Goal: Task Accomplishment & Management: Complete application form

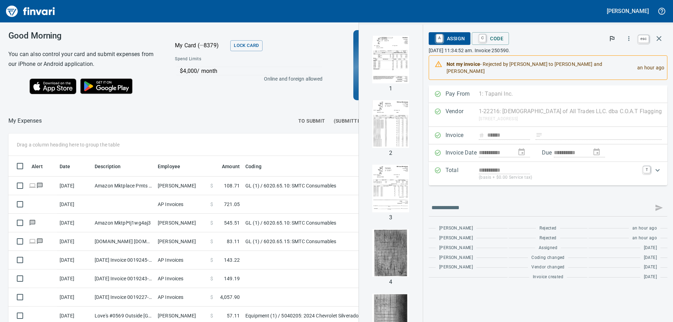
scroll to position [240, 465]
click at [657, 38] on icon "button" at bounding box center [658, 38] width 8 height 8
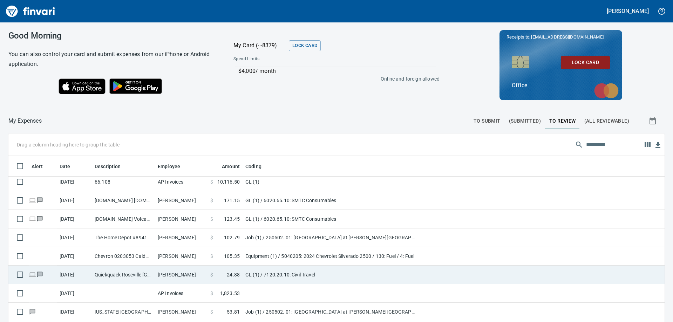
scroll to position [280, 0]
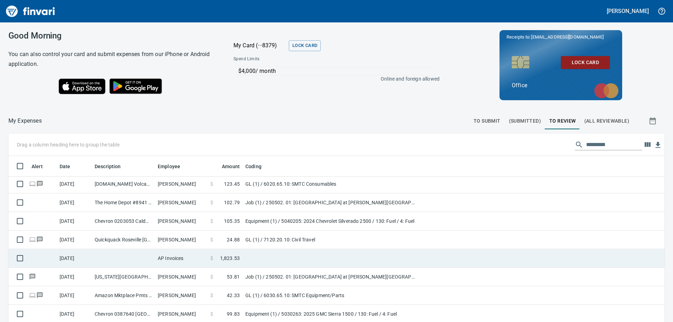
click at [154, 256] on td at bounding box center [123, 258] width 63 height 19
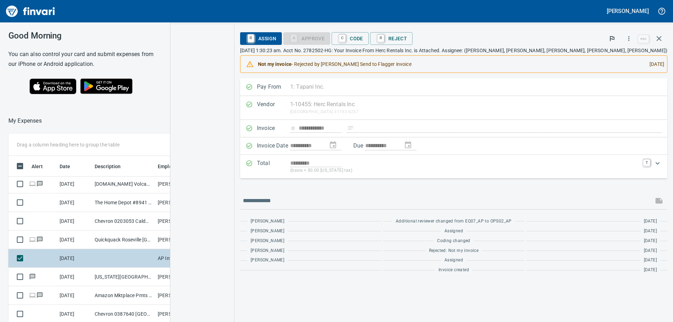
scroll to position [240, 465]
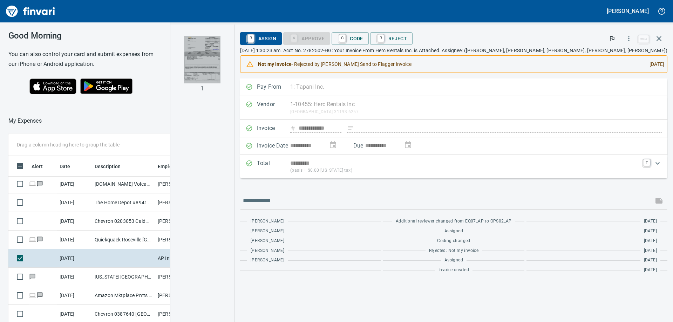
click at [220, 55] on img "button" at bounding box center [202, 60] width 37 height 48
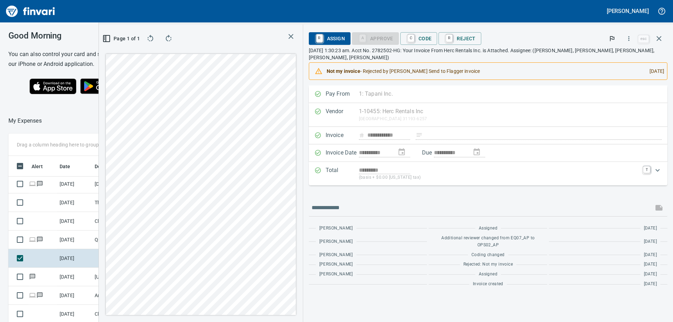
click at [108, 119] on div at bounding box center [168, 120] width 252 height 17
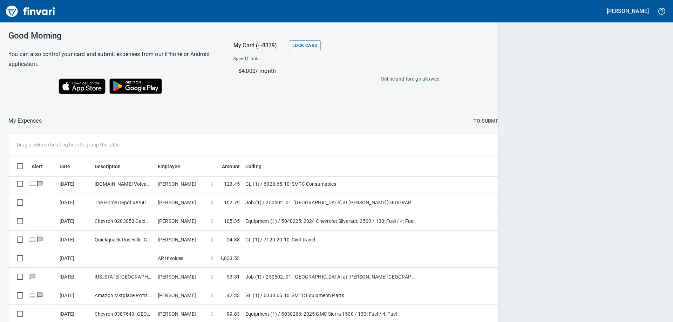
scroll to position [240, 639]
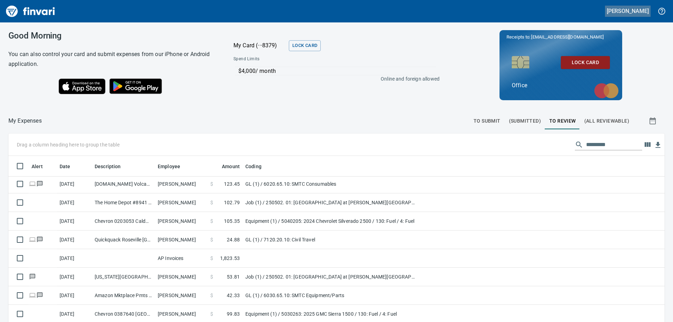
click at [642, 9] on h5 "[PERSON_NAME]" at bounding box center [627, 10] width 42 height 7
click at [645, 144] on div at bounding box center [336, 161] width 673 height 322
click at [644, 146] on icon "button" at bounding box center [647, 144] width 6 height 5
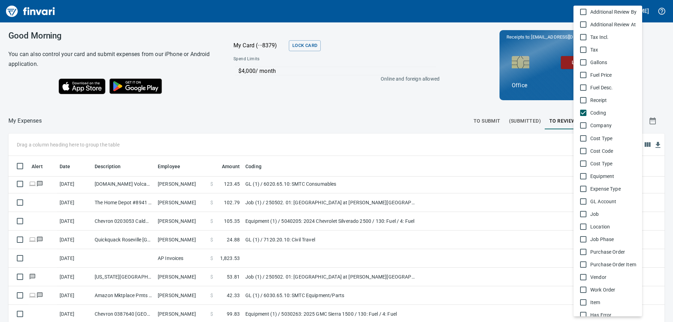
scroll to position [301, 0]
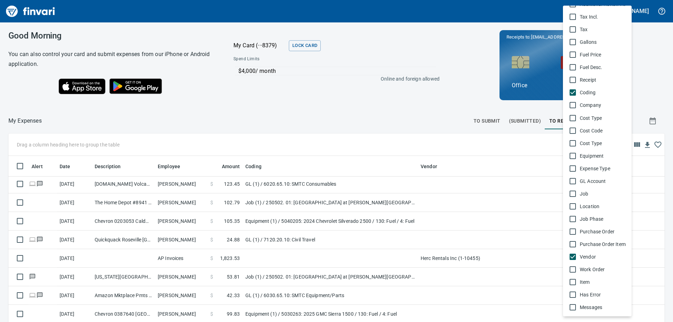
click at [445, 101] on div at bounding box center [336, 161] width 673 height 322
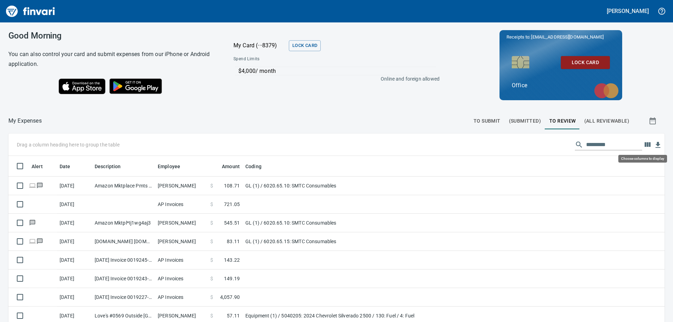
scroll to position [240, 640]
click at [645, 143] on icon "button" at bounding box center [647, 144] width 6 height 5
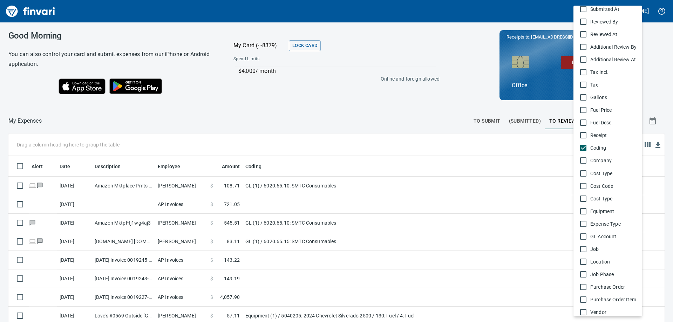
scroll to position [301, 0]
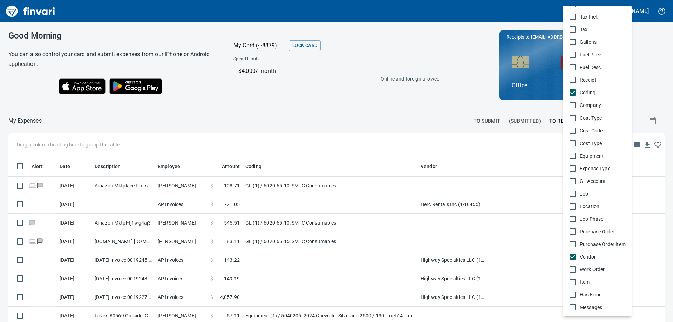
drag, startPoint x: 393, startPoint y: 117, endPoint x: 400, endPoint y: 113, distance: 8.2
click at [397, 115] on div at bounding box center [336, 161] width 673 height 322
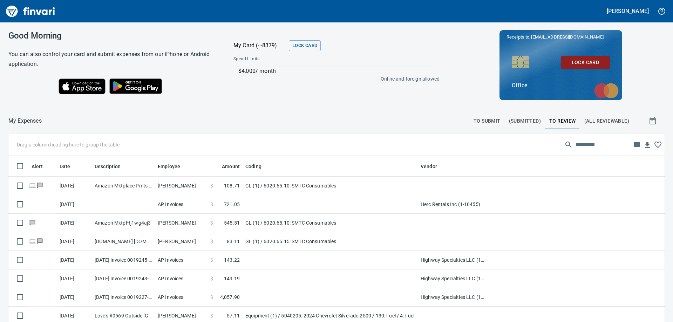
scroll to position [240, 640]
click at [632, 141] on icon "button" at bounding box center [636, 144] width 8 height 8
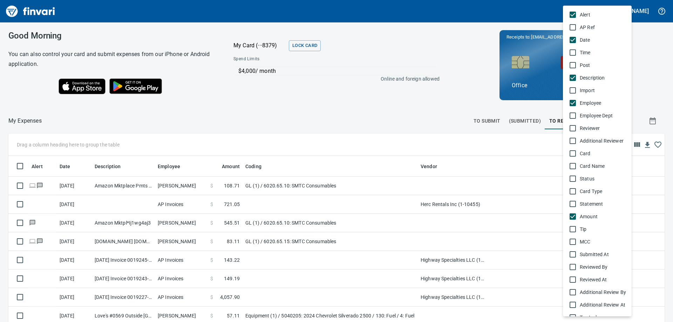
drag, startPoint x: 352, startPoint y: 108, endPoint x: 372, endPoint y: 115, distance: 21.0
click at [354, 107] on div at bounding box center [336, 161] width 673 height 322
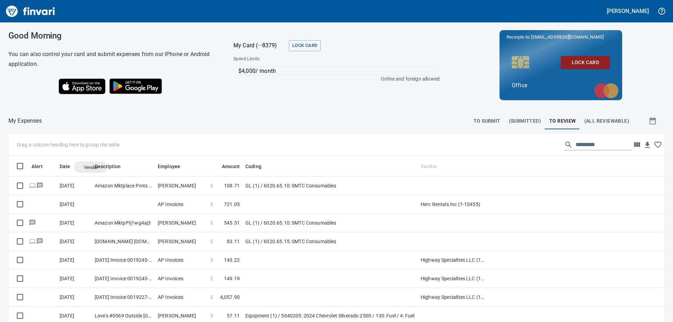
drag, startPoint x: 427, startPoint y: 167, endPoint x: 90, endPoint y: 167, distance: 337.0
click at [90, 167] on body "Kari Massie Good Morning You can also control your card and submit expenses fro…" at bounding box center [336, 161] width 673 height 322
drag, startPoint x: 429, startPoint y: 167, endPoint x: 90, endPoint y: 170, distance: 338.8
click at [90, 170] on body "Kari Massie Good Morning You can also control your card and submit expenses fro…" at bounding box center [336, 161] width 673 height 322
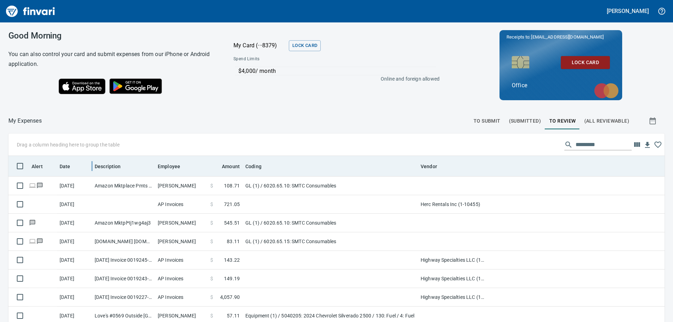
click at [92, 168] on div at bounding box center [92, 166] width 0 height 10
click at [93, 168] on div at bounding box center [92, 166] width 6 height 20
click at [92, 168] on div at bounding box center [92, 166] width 6 height 20
click at [425, 165] on span "Vendor" at bounding box center [428, 166] width 16 height 8
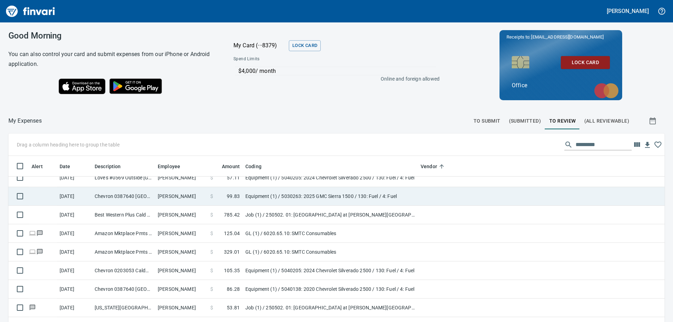
scroll to position [315, 0]
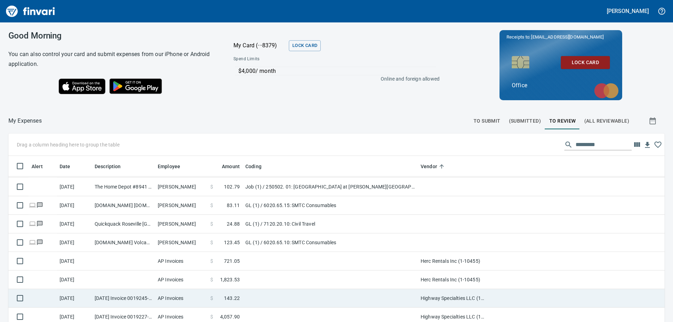
click at [438, 299] on td "Highway Specialties LLC (1-10458)" at bounding box center [453, 298] width 70 height 19
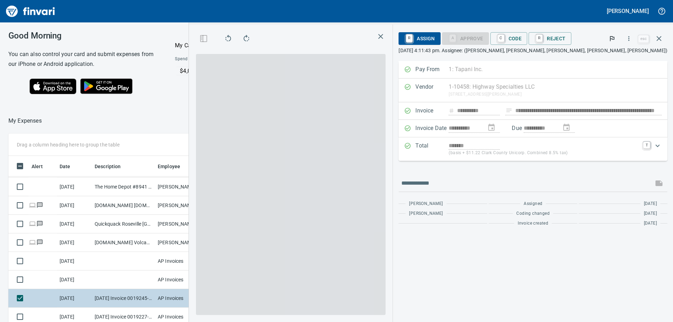
scroll to position [234, 465]
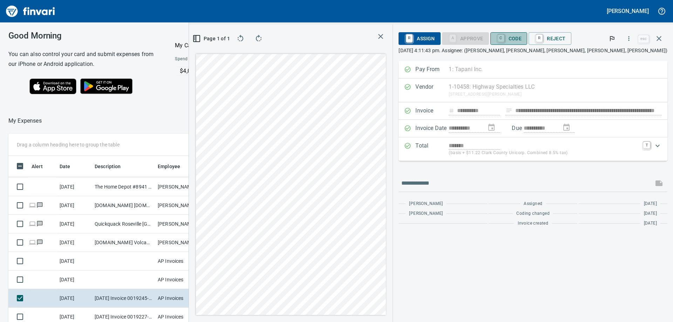
click at [522, 43] on span "C Code" at bounding box center [509, 39] width 26 height 12
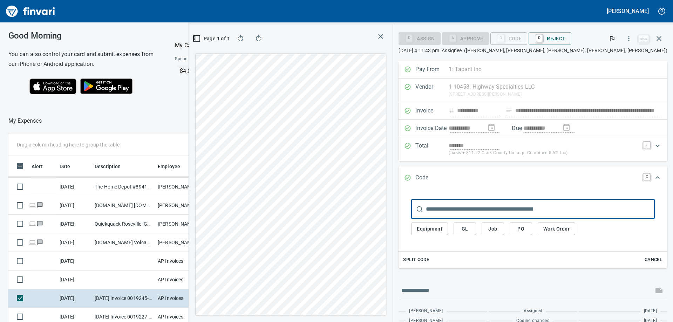
click at [470, 231] on span "GL" at bounding box center [464, 229] width 11 height 9
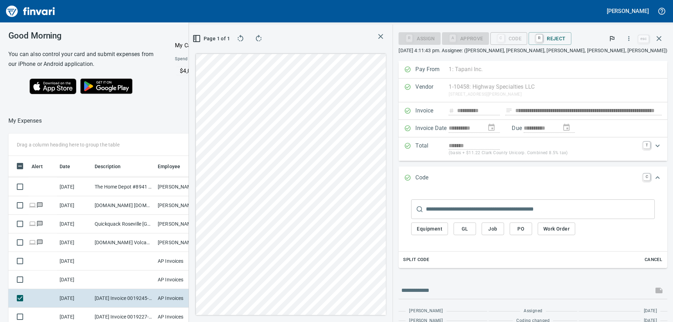
click at [470, 230] on span "GL" at bounding box center [464, 229] width 11 height 9
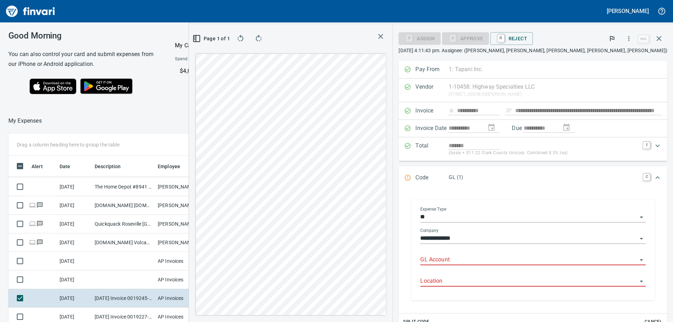
click at [511, 259] on input "GL Account" at bounding box center [528, 260] width 217 height 10
drag, startPoint x: 555, startPoint y: 273, endPoint x: 550, endPoint y: 277, distance: 6.5
click at [555, 273] on li "6029.66.10: TC Supplies/Misc" at bounding box center [564, 277] width 152 height 17
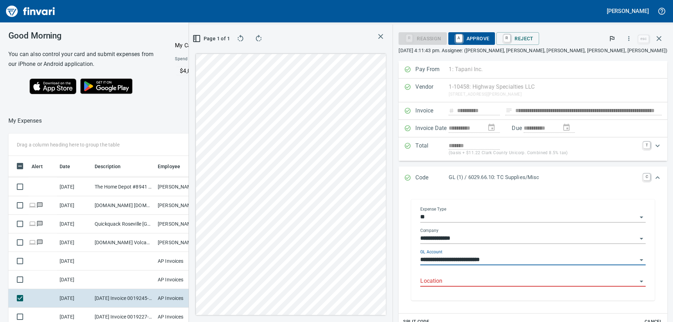
type input "**********"
click at [543, 282] on input "Location" at bounding box center [528, 281] width 217 height 10
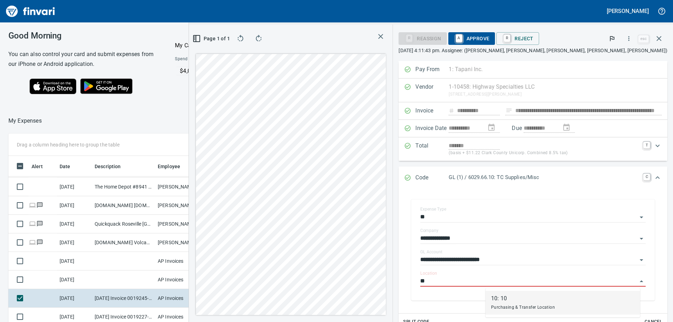
drag, startPoint x: 498, startPoint y: 302, endPoint x: 548, endPoint y: 238, distance: 81.4
click at [499, 301] on div "10: 10" at bounding box center [523, 298] width 64 height 8
click at [489, 38] on span "A Approve" at bounding box center [472, 39] width 36 height 12
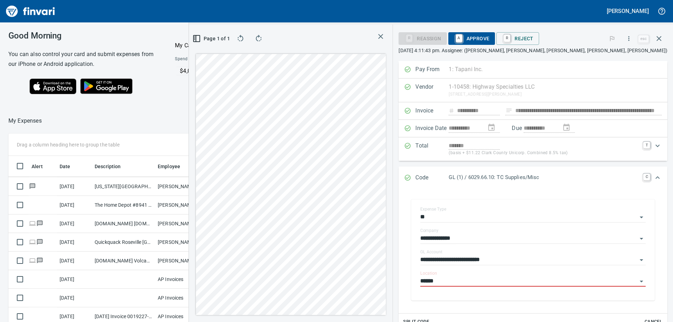
scroll to position [301, 0]
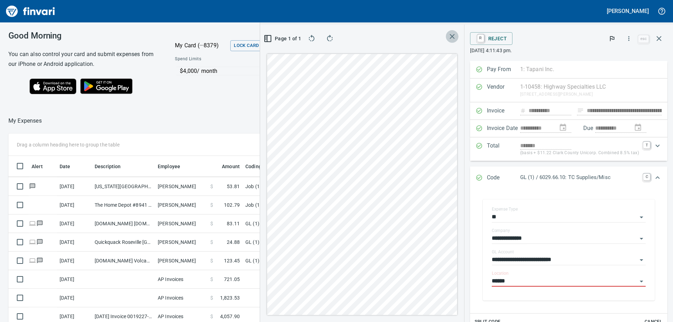
click at [451, 37] on icon "button" at bounding box center [452, 36] width 8 height 8
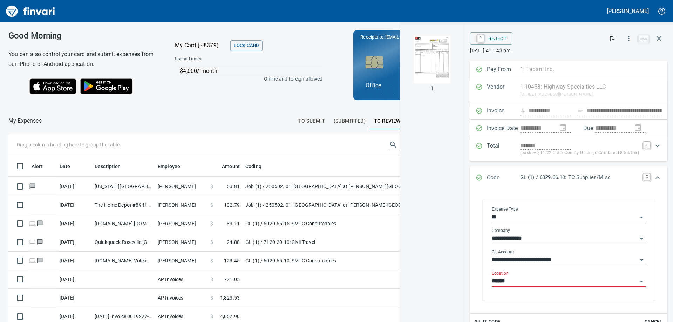
scroll to position [234, 465]
click at [539, 282] on input "******" at bounding box center [563, 281] width 145 height 10
click at [553, 281] on input "******" at bounding box center [563, 281] width 145 height 10
drag, startPoint x: 553, startPoint y: 281, endPoint x: 468, endPoint y: 283, distance: 85.2
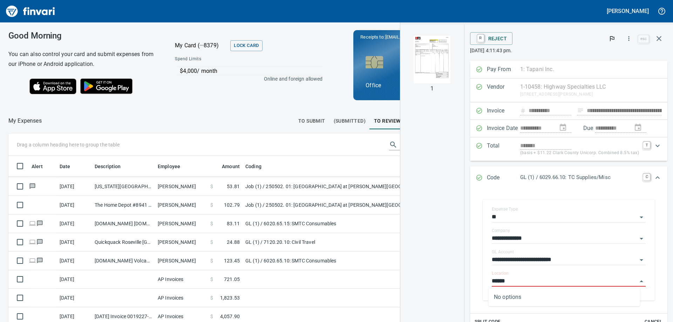
click at [470, 283] on div "**********" at bounding box center [568, 252] width 197 height 124
click at [546, 301] on div "10: 10" at bounding box center [526, 298] width 64 height 8
type input "******"
click at [544, 302] on div "**********" at bounding box center [568, 249] width 186 height 115
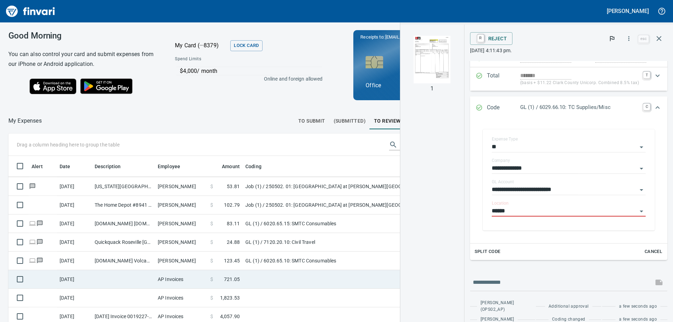
click at [268, 278] on td at bounding box center [329, 279] width 175 height 19
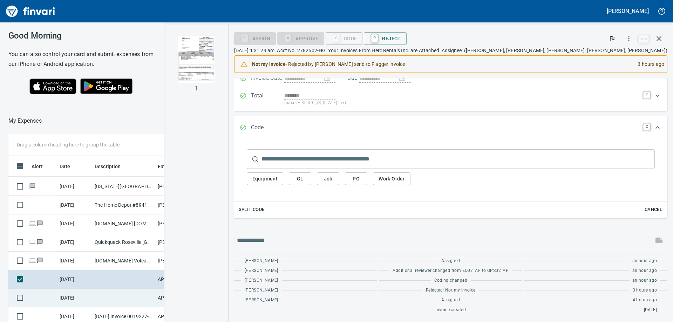
click at [189, 297] on td "AP Invoices" at bounding box center [181, 298] width 53 height 19
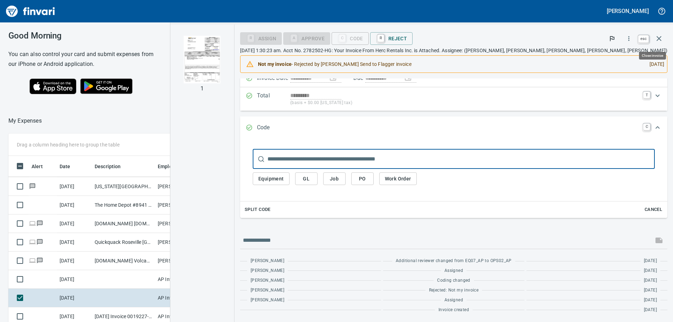
scroll to position [234, 465]
click at [659, 36] on icon "button" at bounding box center [658, 38] width 8 height 8
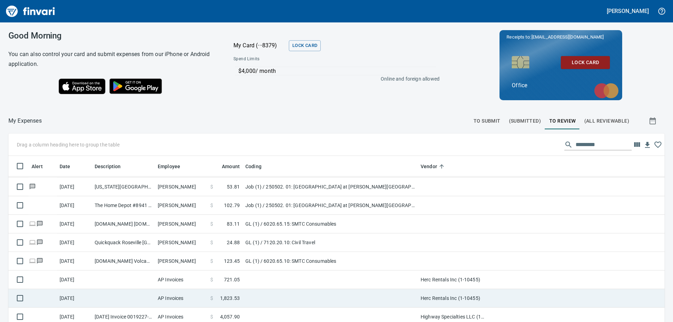
scroll to position [79, 0]
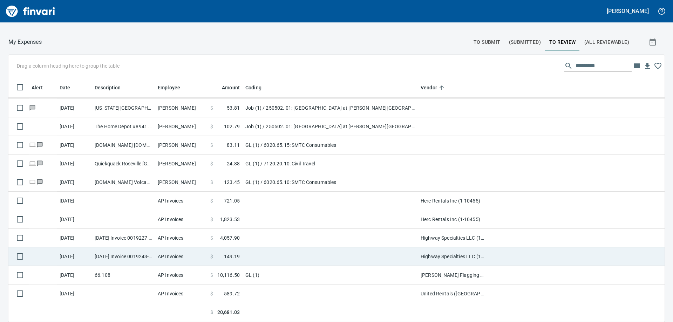
click at [443, 262] on td "Highway Specialties LLC (1-10458)" at bounding box center [453, 256] width 70 height 19
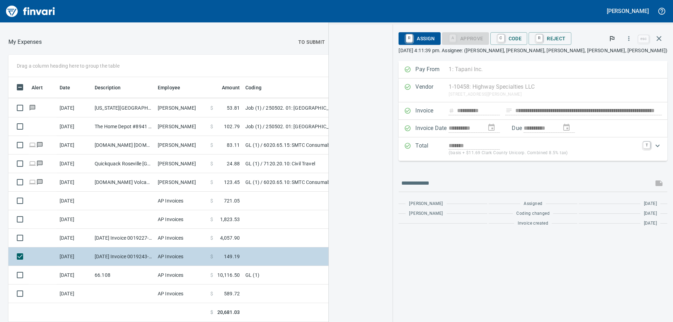
scroll to position [234, 465]
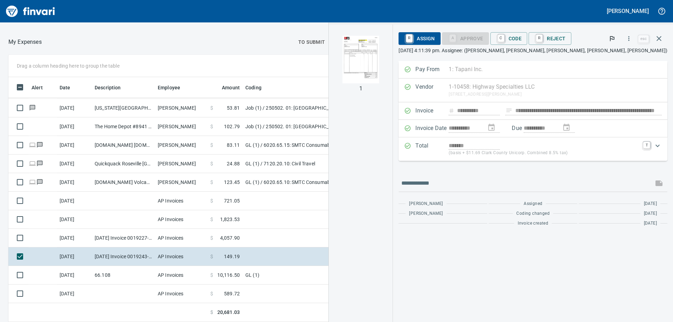
click at [379, 62] on img "button" at bounding box center [360, 60] width 37 height 48
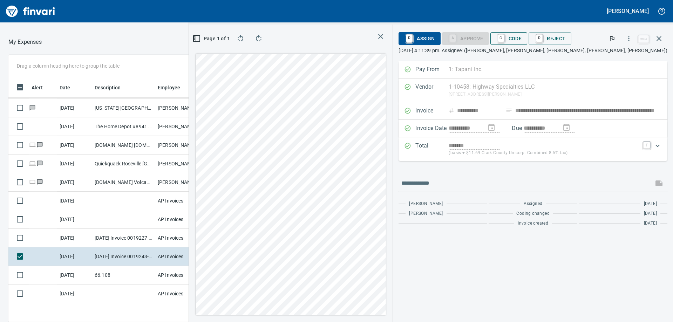
click at [522, 41] on span "C Code" at bounding box center [509, 39] width 26 height 12
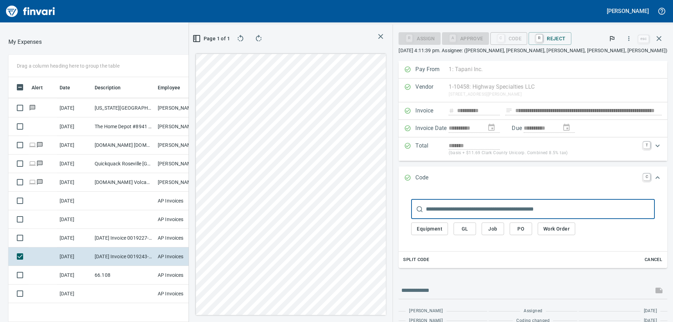
click at [470, 232] on span "GL" at bounding box center [464, 229] width 11 height 9
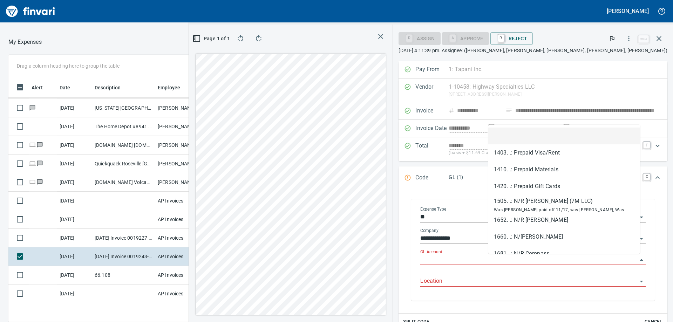
click at [493, 259] on input "GL Account" at bounding box center [528, 260] width 217 height 10
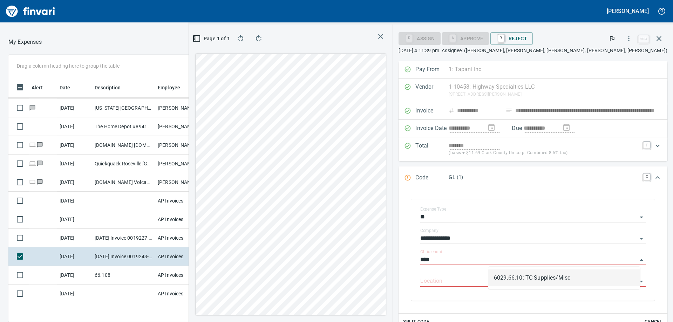
drag, startPoint x: 565, startPoint y: 269, endPoint x: 563, endPoint y: 274, distance: 4.8
click at [565, 269] on div "6029.66.10: TC Supplies/Misc" at bounding box center [564, 278] width 152 height 22
click at [563, 274] on li "6029.66.10: TC Supplies/Misc" at bounding box center [564, 277] width 152 height 17
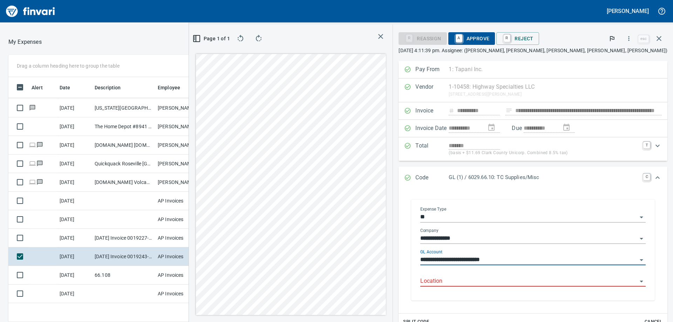
type input "**********"
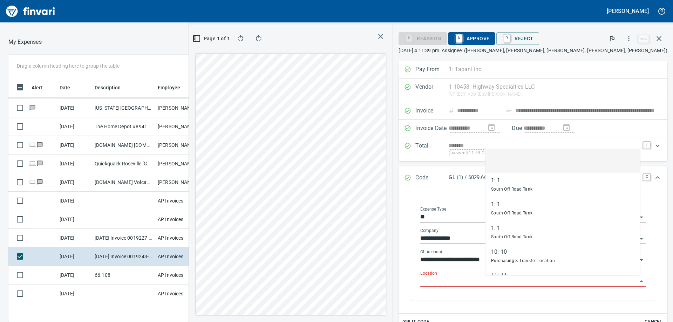
click at [533, 284] on input "Location" at bounding box center [528, 281] width 217 height 10
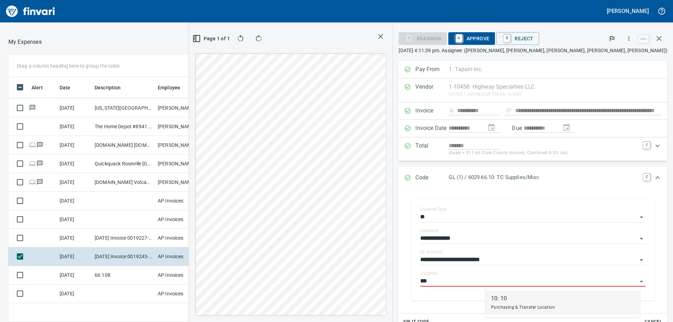
click at [509, 306] on span "Purchasing & Transfer Location" at bounding box center [523, 307] width 64 height 5
type input "******"
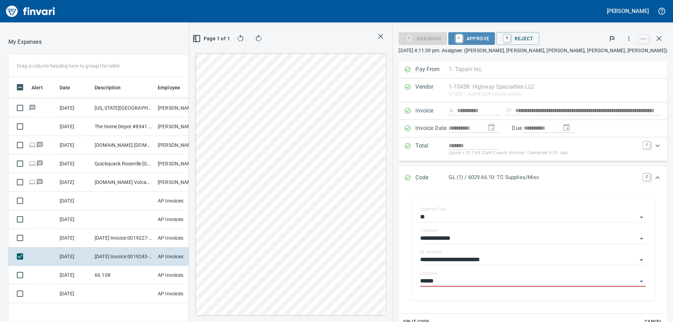
click at [489, 36] on span "A Approve" at bounding box center [472, 39] width 36 height 12
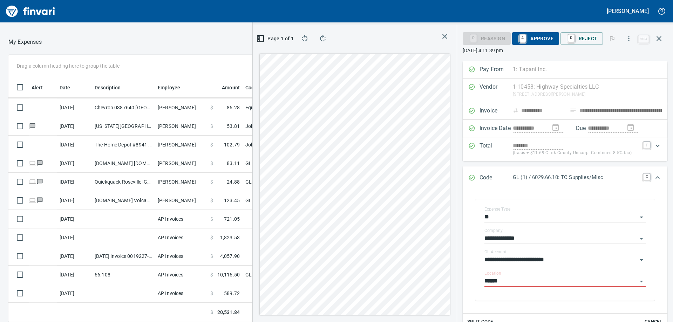
scroll to position [283, 0]
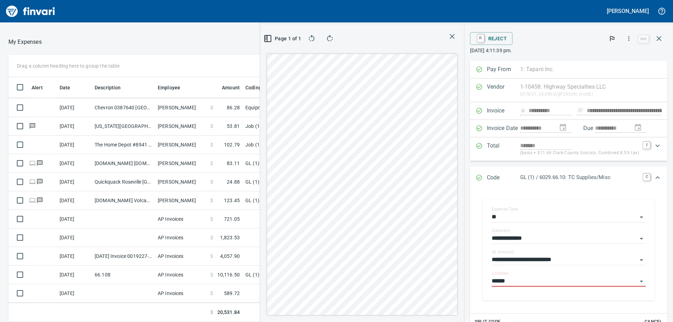
click at [453, 36] on span "button" at bounding box center [452, 36] width 10 height 8
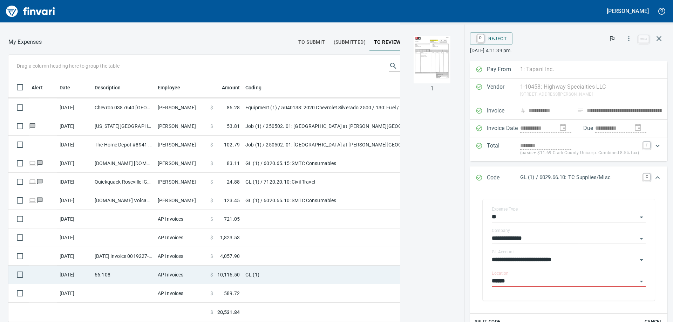
click at [352, 278] on td "GL (1)" at bounding box center [329, 275] width 175 height 19
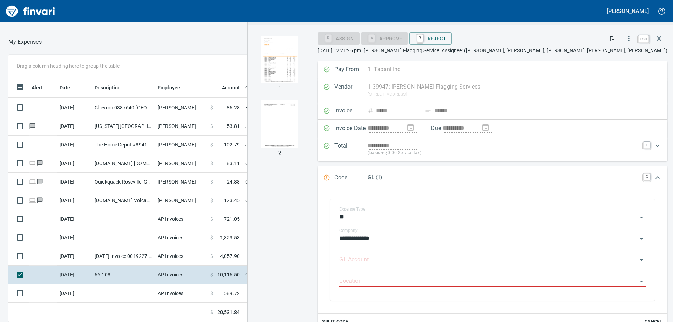
scroll to position [234, 465]
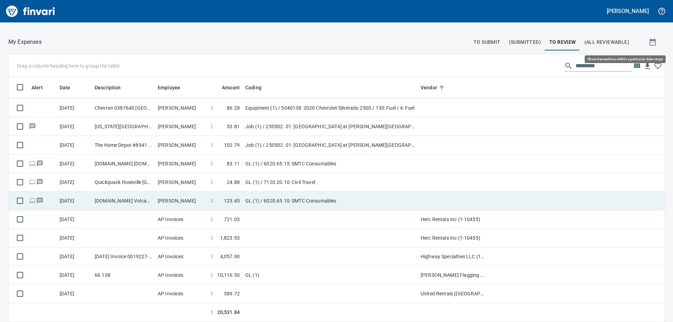
scroll to position [240, 640]
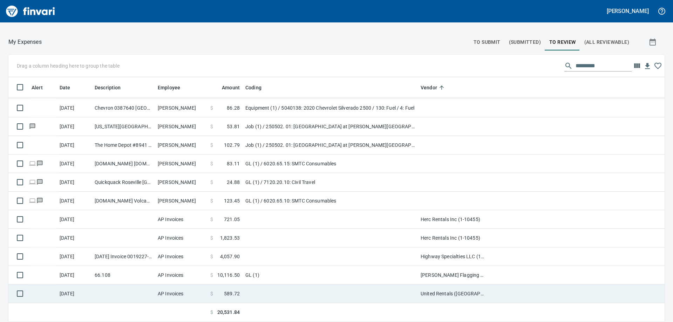
click at [450, 291] on td "United Rentals (North America), Inc. (1-11054)" at bounding box center [453, 293] width 70 height 19
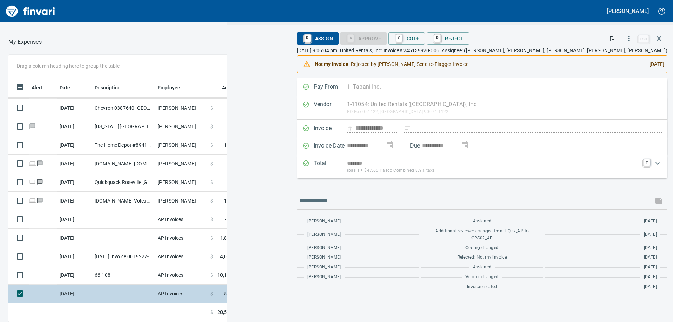
scroll to position [234, 465]
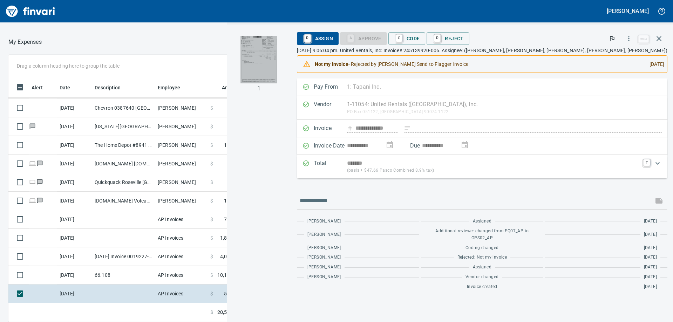
click at [277, 66] on img "button" at bounding box center [258, 60] width 37 height 48
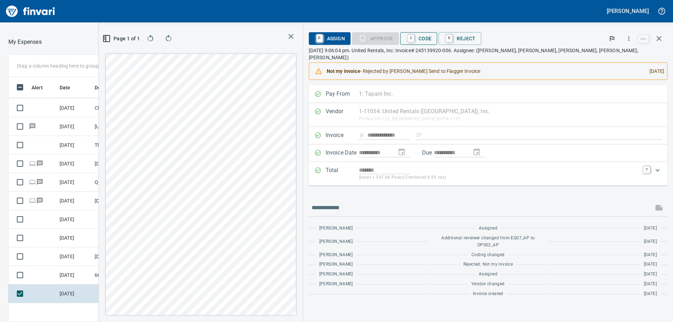
click at [432, 39] on span "C Code" at bounding box center [419, 39] width 26 height 12
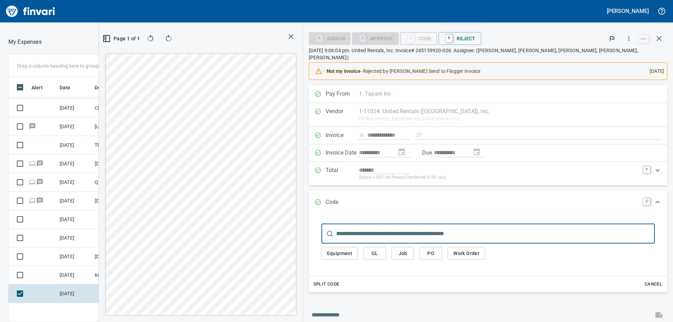
click at [352, 249] on span "Equipment" at bounding box center [340, 253] width 26 height 9
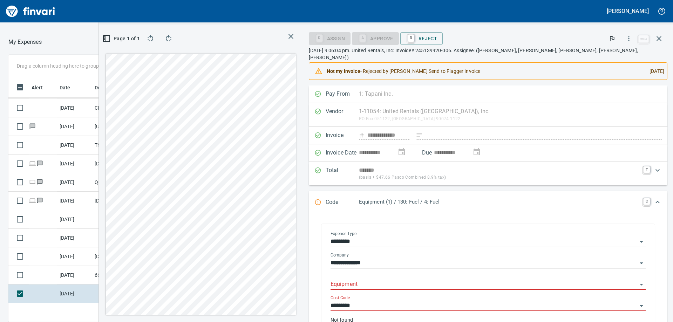
click at [450, 274] on div "Equipment" at bounding box center [487, 282] width 315 height 16
click at [454, 280] on input "Equipment" at bounding box center [483, 285] width 307 height 10
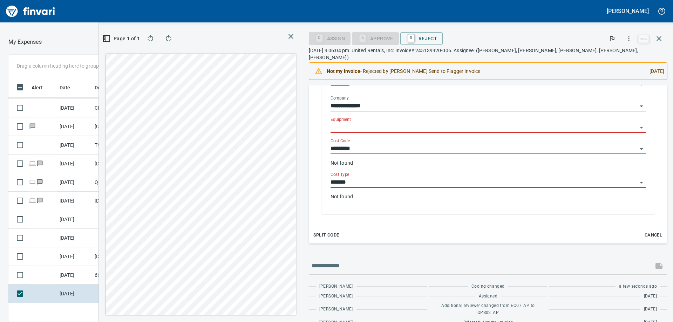
scroll to position [52, 0]
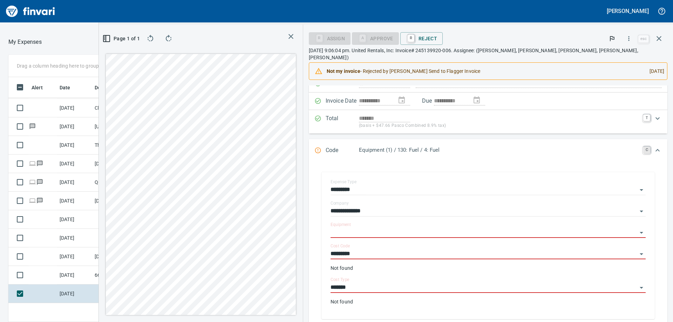
click at [643, 146] on link "C" at bounding box center [646, 149] width 7 height 7
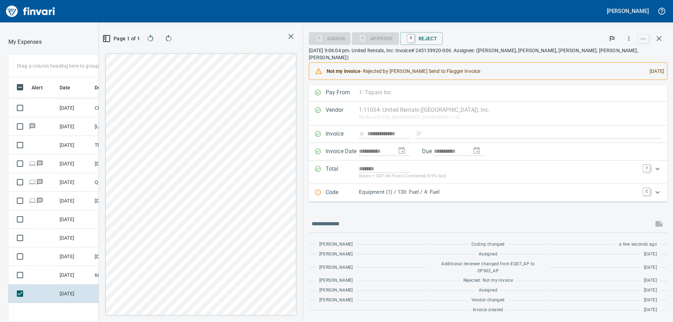
scroll to position [0, 0]
click at [643, 190] on link "C" at bounding box center [646, 193] width 7 height 7
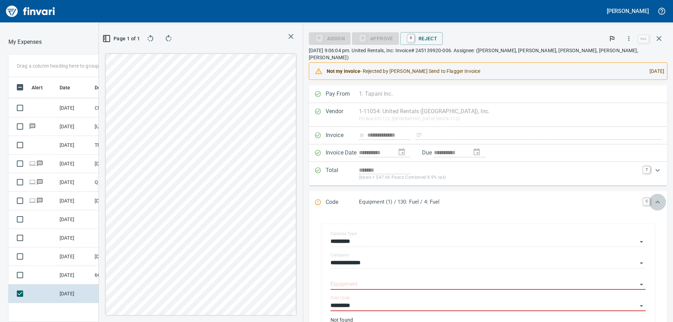
click at [655, 198] on icon "Expand" at bounding box center [657, 202] width 8 height 8
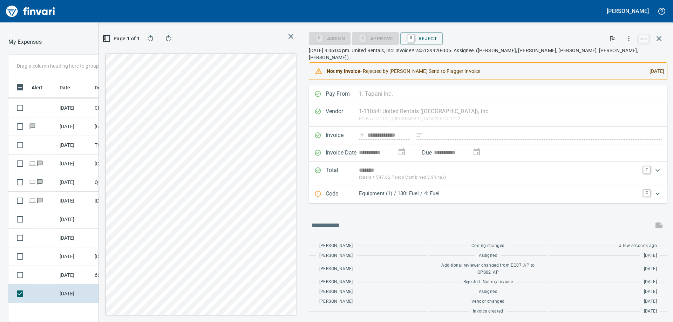
click at [456, 190] on p "Equipment (1) / 130: Fuel / 4: Fuel" at bounding box center [499, 194] width 280 height 8
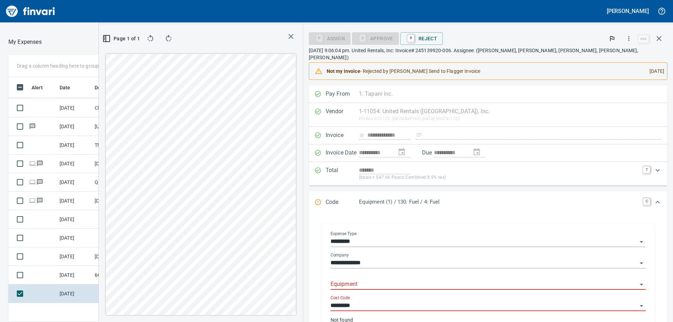
click at [437, 237] on input "*********" at bounding box center [483, 242] width 307 height 10
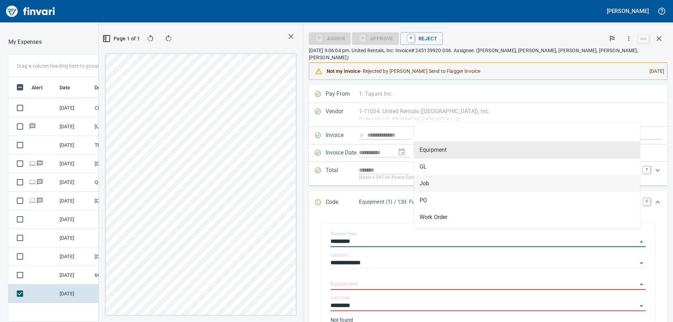
click at [437, 184] on li "Job" at bounding box center [527, 183] width 226 height 17
type input "***"
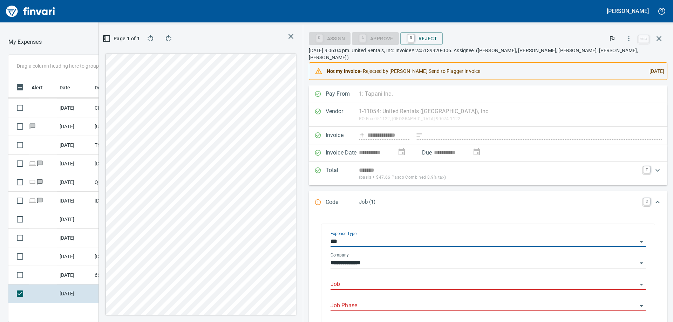
click at [424, 280] on input "Job" at bounding box center [483, 285] width 307 height 10
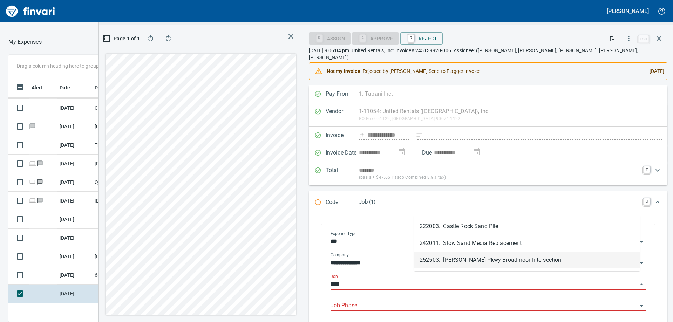
click at [500, 260] on li "252503.: Sandifur Pkwy Broadmoor Intersection" at bounding box center [527, 260] width 226 height 17
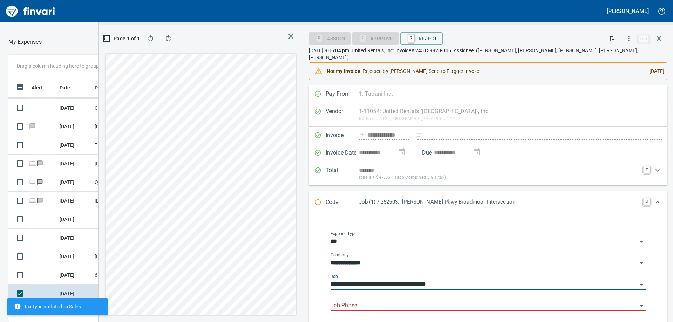
type input "**********"
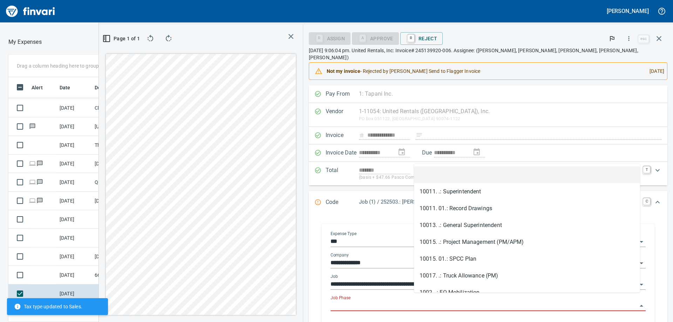
click at [469, 301] on input "Job Phase" at bounding box center [483, 306] width 307 height 10
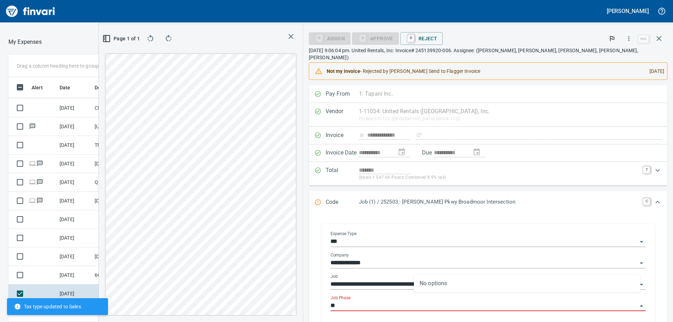
type input "*"
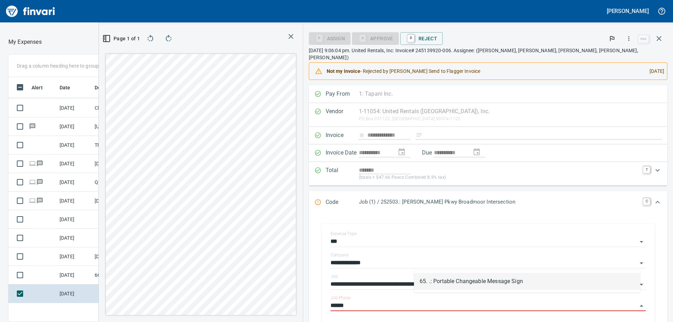
click at [485, 276] on li "65. .: Portable Changeable Message Sign" at bounding box center [527, 281] width 226 height 17
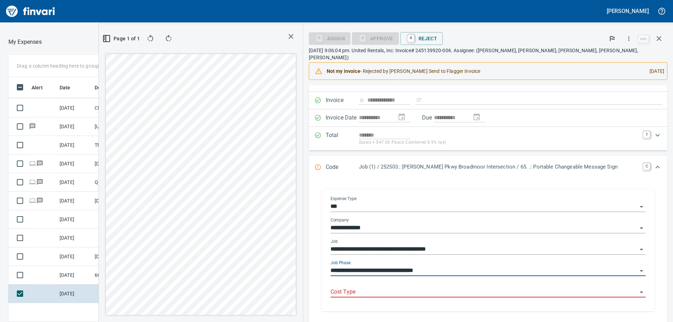
scroll to position [70, 0]
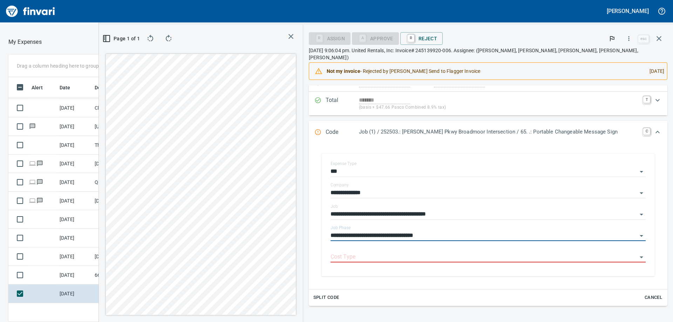
type input "**********"
click at [478, 289] on div "Split Code Cancel" at bounding box center [488, 297] width 358 height 16
click at [481, 247] on div "Cost Type" at bounding box center [487, 255] width 315 height 16
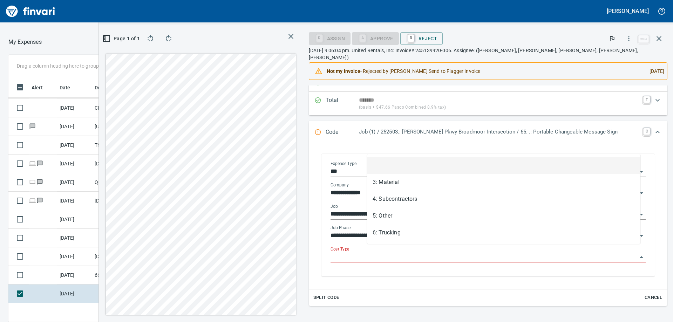
scroll to position [234, 465]
click at [475, 252] on input "Cost Type" at bounding box center [483, 257] width 307 height 10
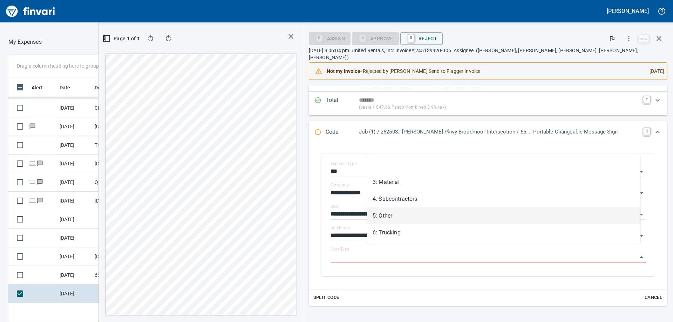
click at [389, 219] on li "5: Other" at bounding box center [503, 215] width 273 height 17
type input "********"
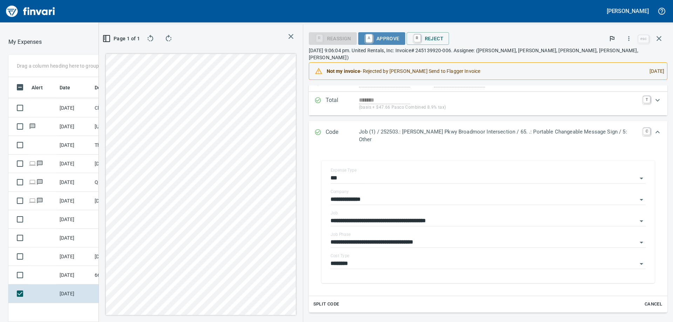
click at [393, 41] on span "A Approve" at bounding box center [382, 39] width 36 height 12
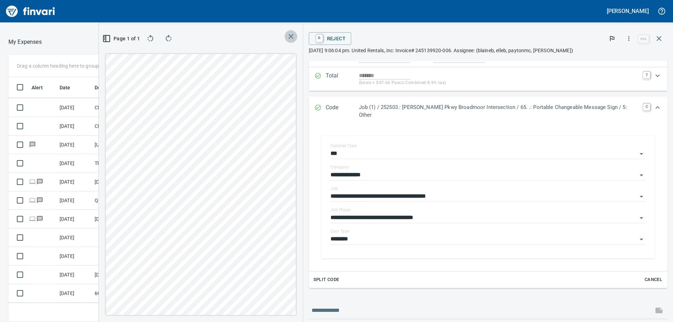
click at [295, 36] on icon "button" at bounding box center [291, 36] width 8 height 8
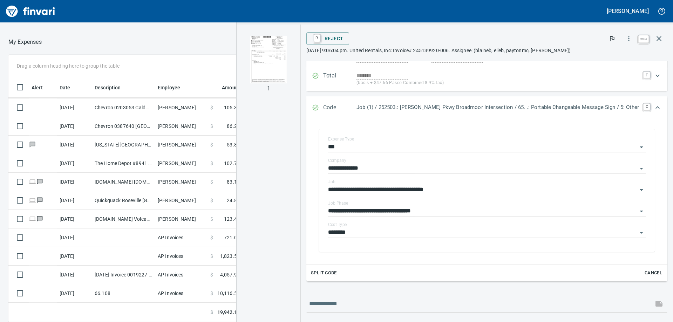
scroll to position [234, 465]
click at [659, 38] on icon "button" at bounding box center [658, 38] width 8 height 8
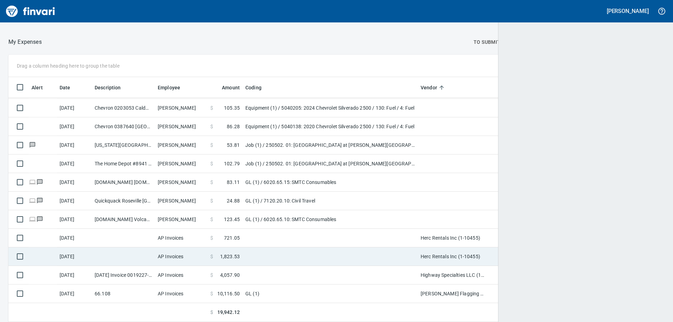
scroll to position [240, 640]
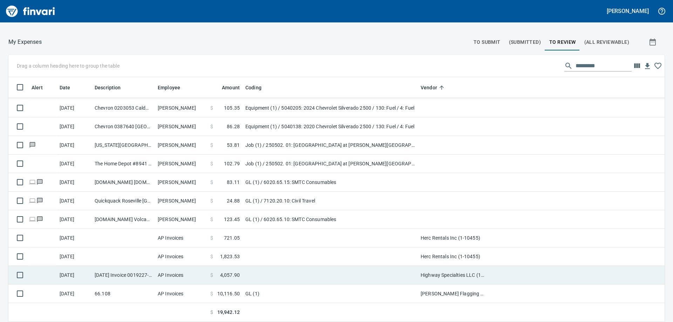
click at [339, 275] on td at bounding box center [329, 275] width 175 height 19
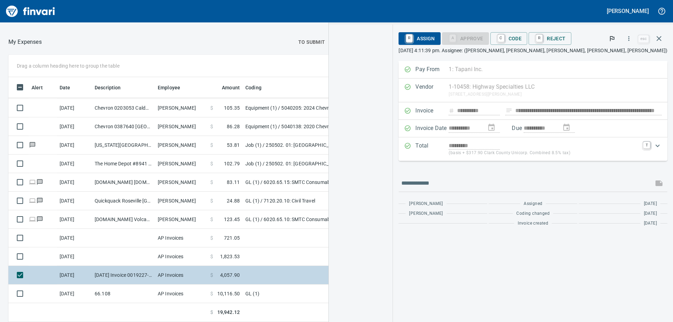
scroll to position [234, 465]
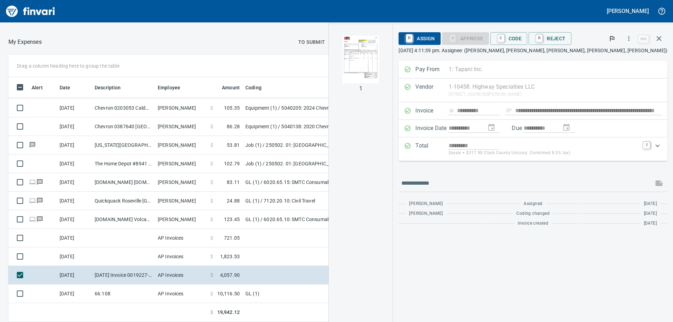
click at [379, 56] on img "button" at bounding box center [360, 60] width 37 height 48
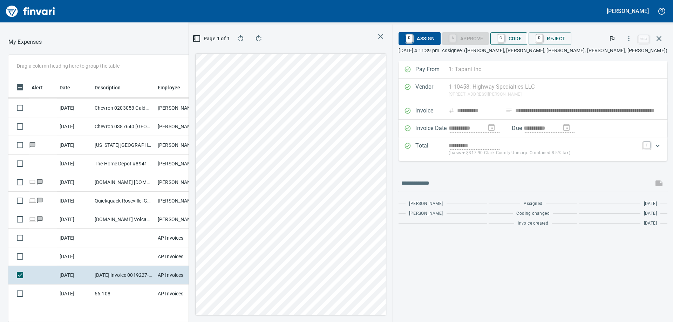
click at [522, 38] on span "C Code" at bounding box center [509, 39] width 26 height 12
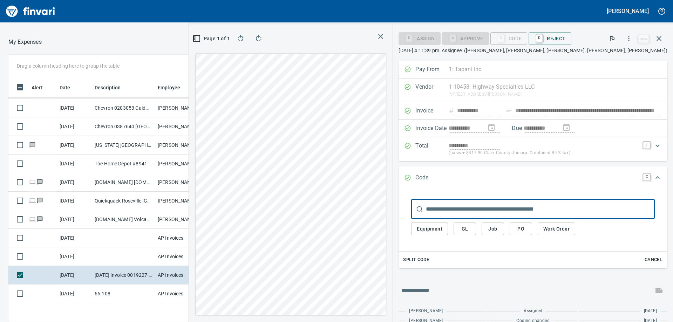
click at [476, 231] on button "GL" at bounding box center [464, 228] width 22 height 13
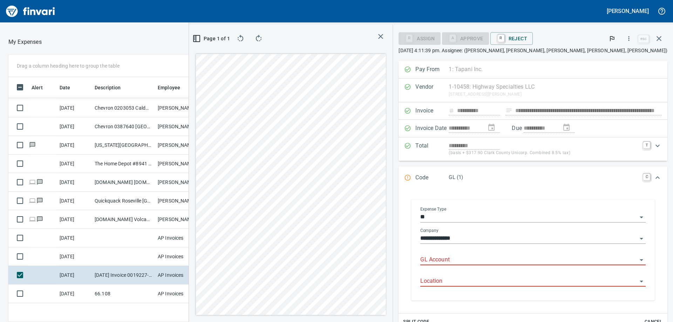
click at [503, 258] on input "GL Account" at bounding box center [528, 260] width 217 height 10
click at [535, 280] on li "6029.66.10: TC Supplies/Misc" at bounding box center [563, 277] width 154 height 17
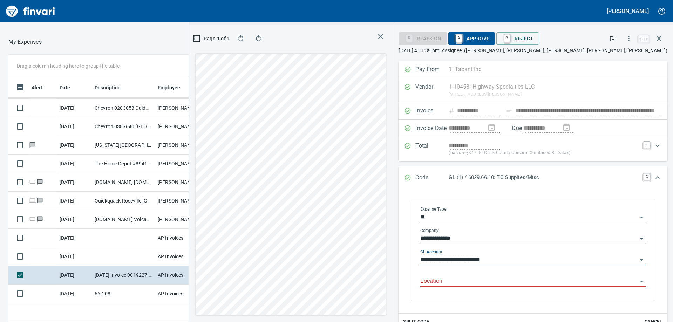
type input "**********"
click at [524, 284] on input "Location" at bounding box center [528, 281] width 217 height 10
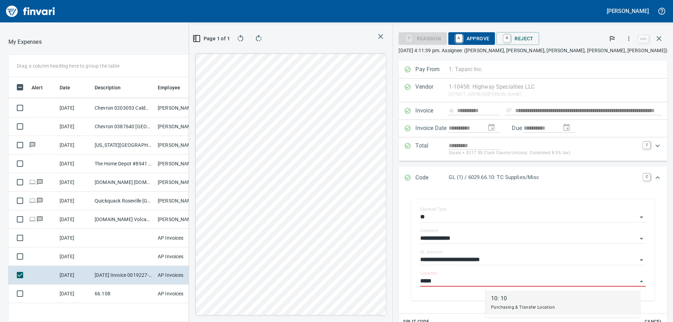
click at [513, 304] on div "Purchasing & Transfer Location" at bounding box center [523, 307] width 64 height 8
type input "******"
click at [489, 39] on span "A Approve" at bounding box center [472, 39] width 36 height 12
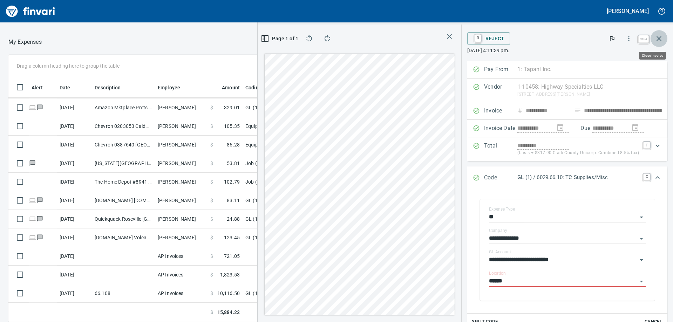
click at [659, 42] on icon "button" at bounding box center [658, 38] width 8 height 8
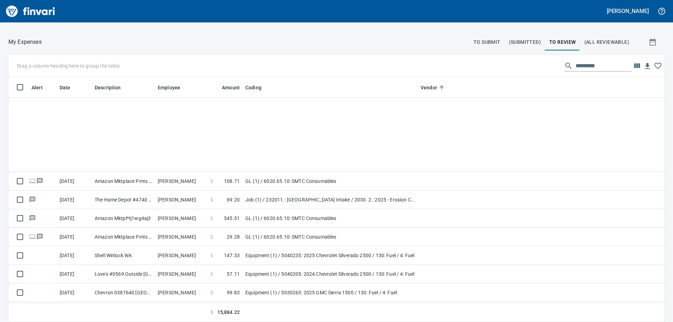
scroll to position [240, 0]
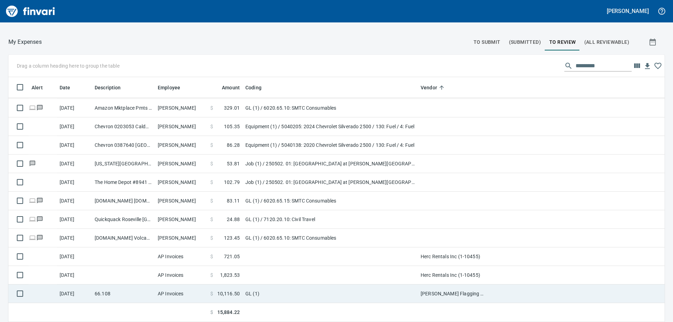
click at [319, 290] on td "GL (1)" at bounding box center [329, 293] width 175 height 19
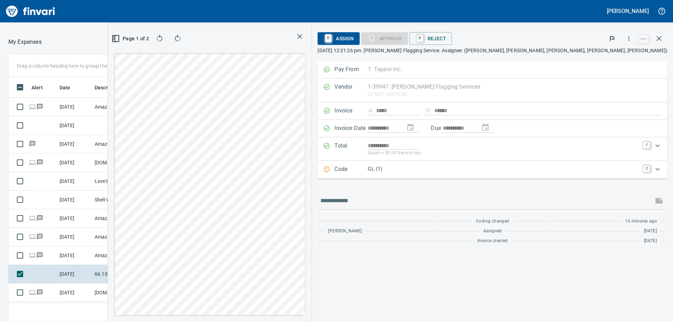
scroll to position [234, 465]
click at [658, 170] on icon "Expand" at bounding box center [657, 169] width 4 height 2
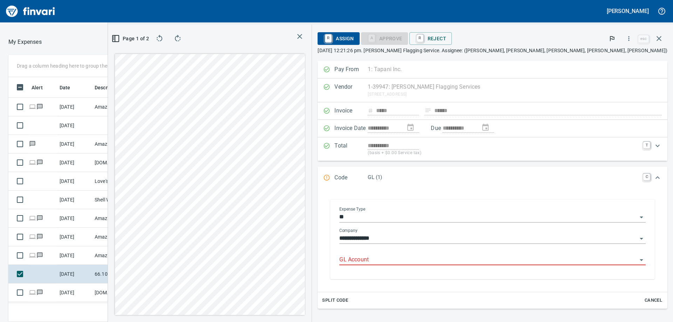
click at [491, 216] on input "**" at bounding box center [488, 217] width 298 height 10
click at [637, 218] on icon "Open" at bounding box center [641, 217] width 8 height 8
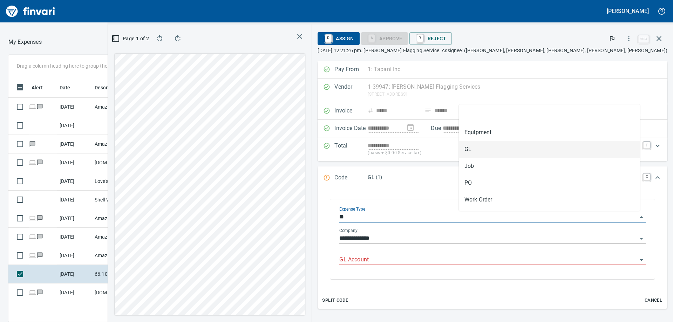
click at [538, 213] on input "**" at bounding box center [488, 217] width 298 height 10
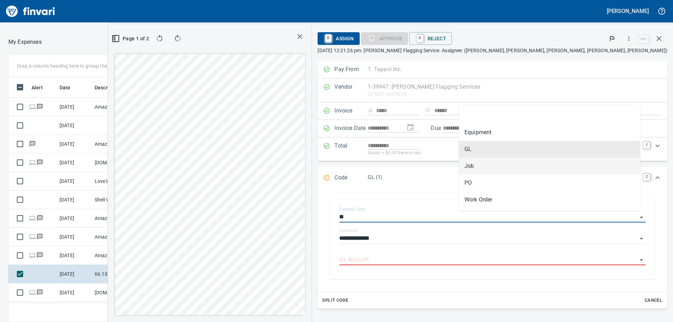
click at [482, 170] on li "Job" at bounding box center [549, 166] width 181 height 17
type input "***"
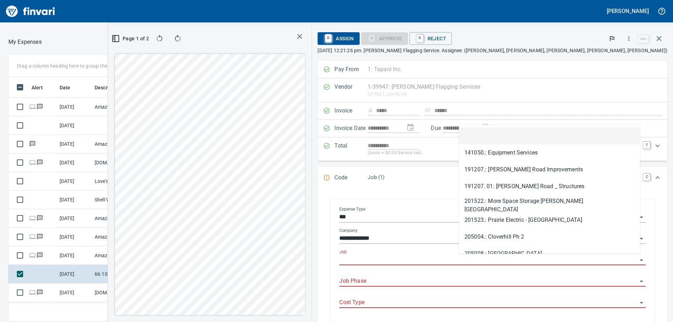
click at [504, 261] on input "Job" at bounding box center [488, 260] width 298 height 10
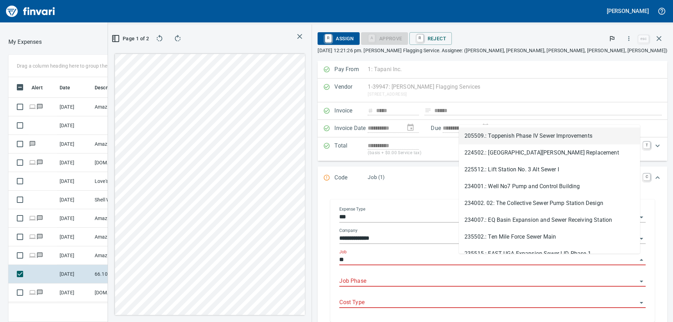
type input "*"
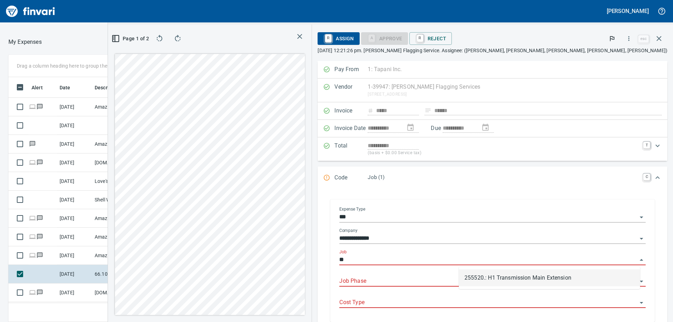
drag, startPoint x: 547, startPoint y: 273, endPoint x: 544, endPoint y: 276, distance: 4.5
click at [548, 273] on li "255520.: H1 Transmission Main Extension" at bounding box center [549, 277] width 181 height 17
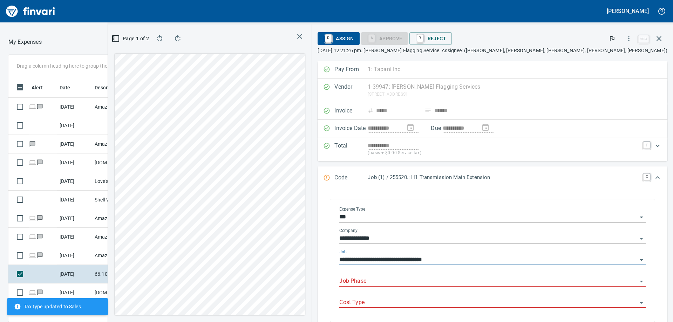
type input "**********"
click at [510, 282] on input "Job Phase" at bounding box center [488, 281] width 298 height 10
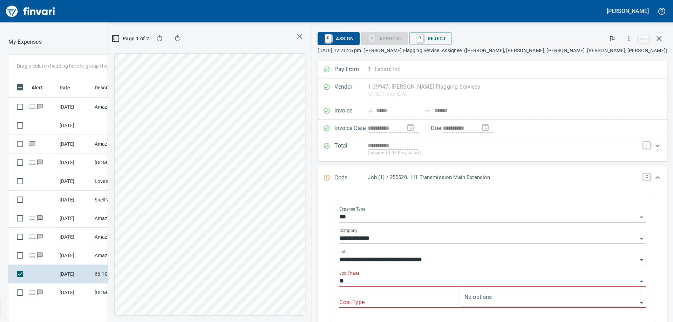
type input "*"
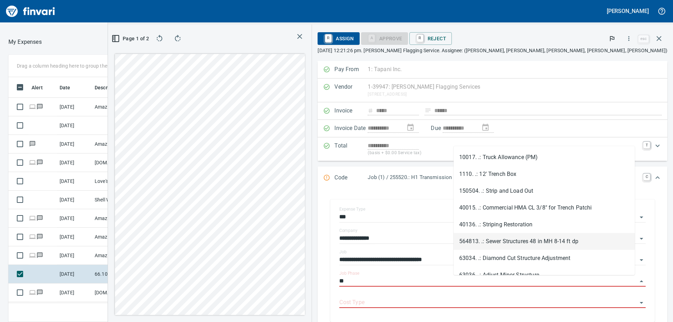
type input "*"
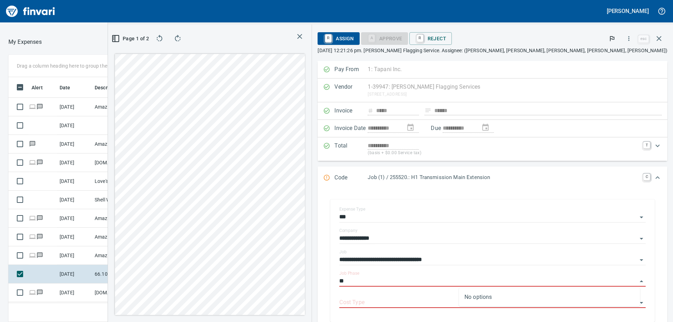
type input "*"
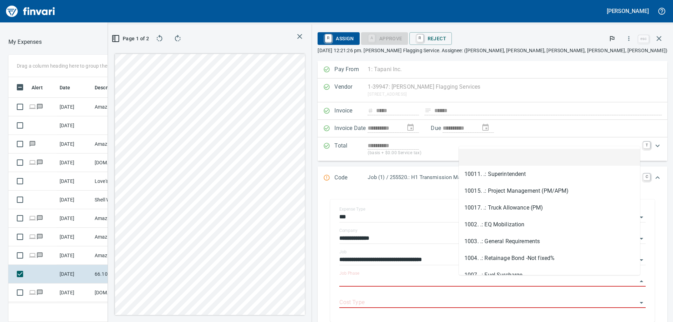
type input "*"
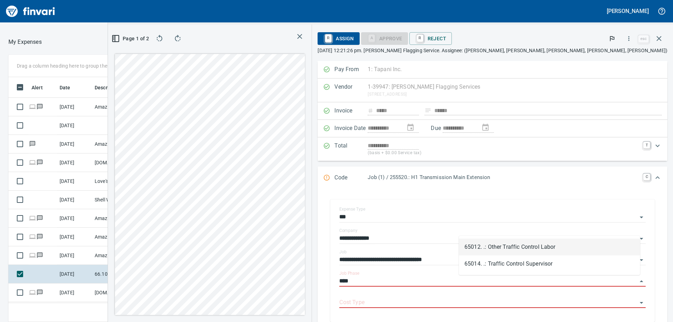
click at [510, 248] on li "65012. .: Other Traffic Control Labor" at bounding box center [549, 247] width 181 height 17
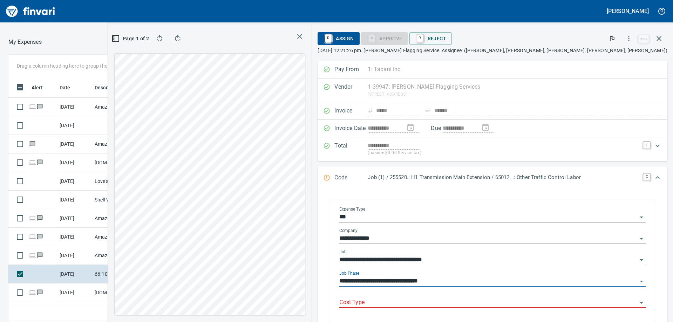
type input "**********"
click at [471, 302] on input "Cost Type" at bounding box center [488, 303] width 298 height 10
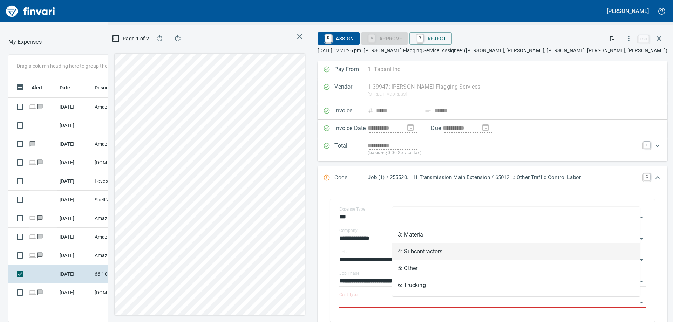
click at [496, 247] on li "4: Subcontractors" at bounding box center [516, 251] width 248 height 17
type input "**********"
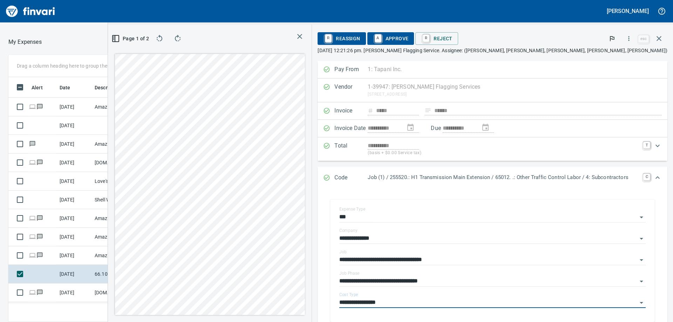
scroll to position [70, 0]
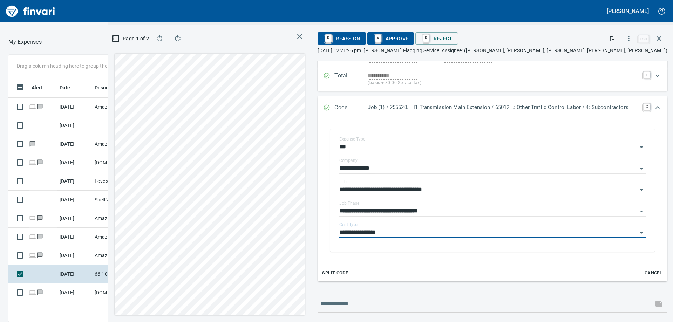
click at [406, 37] on span "A Approve" at bounding box center [391, 39] width 36 height 12
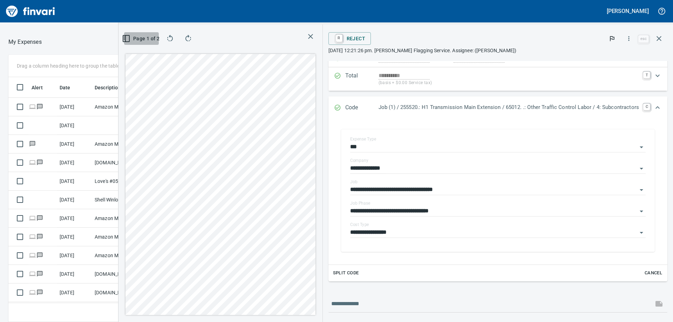
click at [127, 37] on span "Page 1 of 2" at bounding box center [141, 38] width 29 height 9
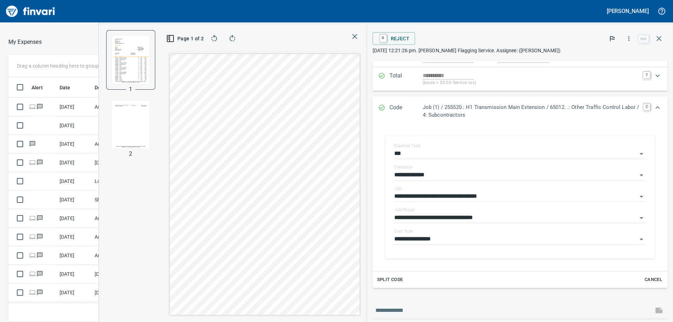
click at [135, 138] on img "button" at bounding box center [130, 125] width 37 height 48
click at [357, 37] on icon "button" at bounding box center [354, 36] width 8 height 8
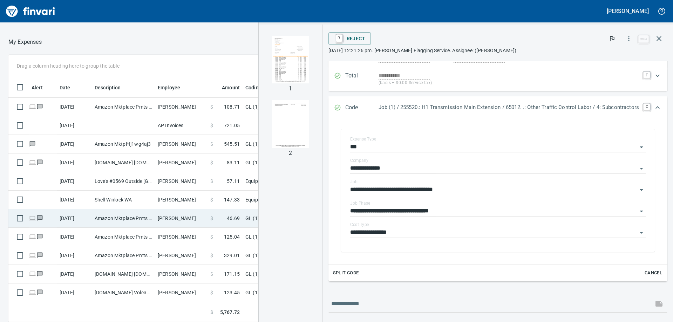
click at [198, 219] on td "[PERSON_NAME]" at bounding box center [181, 218] width 53 height 19
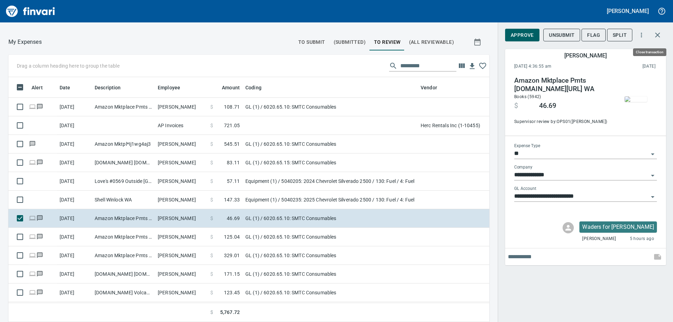
scroll to position [234, 465]
click at [659, 37] on icon "button" at bounding box center [657, 35] width 8 height 8
